Goal: Obtain resource: Download file/media

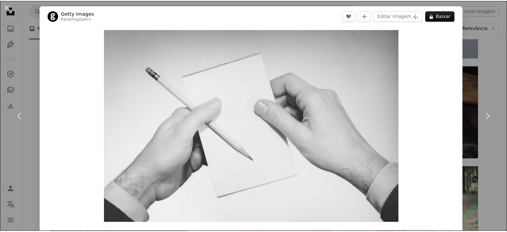
scroll to position [100, 0]
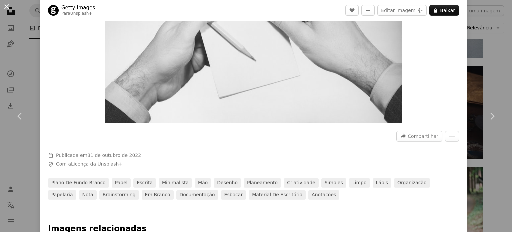
click at [8, 7] on button "An X shape" at bounding box center [7, 7] width 8 height 8
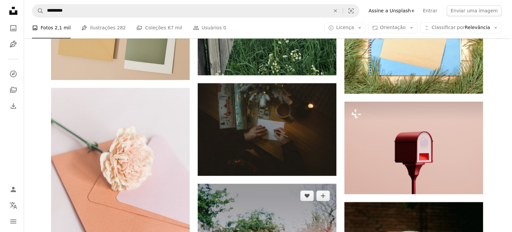
scroll to position [6168, 0]
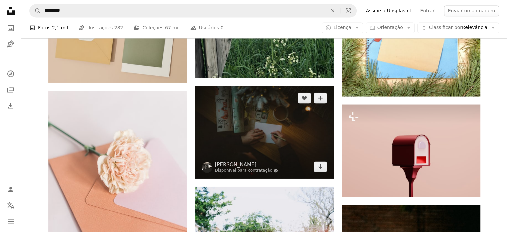
click at [250, 131] on img at bounding box center [264, 132] width 139 height 92
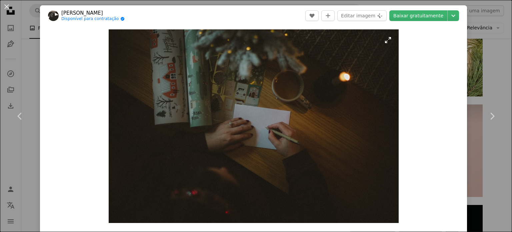
click at [322, 123] on img "Ampliar esta imagem" at bounding box center [254, 125] width 290 height 193
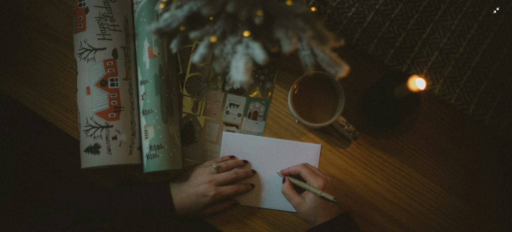
scroll to position [52, 0]
